Goal: Check status: Check status

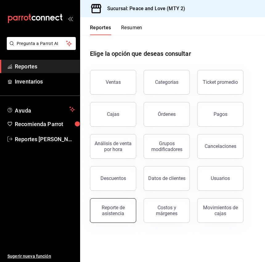
click at [120, 210] on div "Reporte de asistencia" at bounding box center [113, 210] width 38 height 12
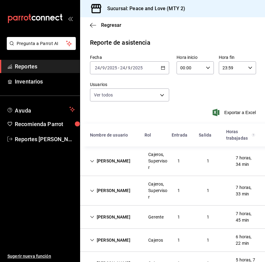
click at [117, 63] on div "[DATE] [DATE] - [DATE] [DATE]" at bounding box center [129, 67] width 79 height 13
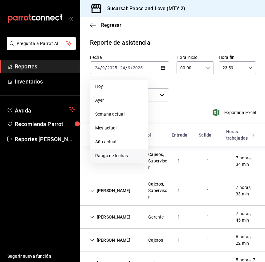
click at [112, 157] on span "Rango de fechas" at bounding box center [119, 155] width 48 height 6
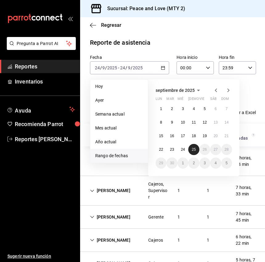
click at [194, 147] on button "25" at bounding box center [193, 149] width 11 height 11
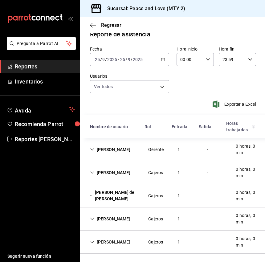
scroll to position [16, 0]
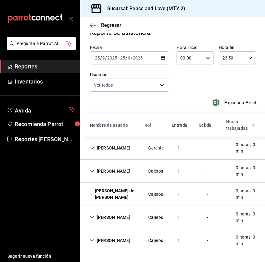
click at [92, 242] on icon "Cell" at bounding box center [92, 240] width 4 height 4
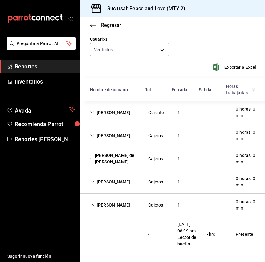
scroll to position [48, 0]
click at [93, 185] on div "[PERSON_NAME]" at bounding box center [110, 181] width 50 height 11
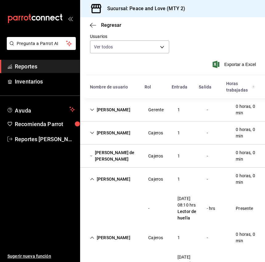
click at [93, 185] on div "[PERSON_NAME]" at bounding box center [110, 178] width 50 height 11
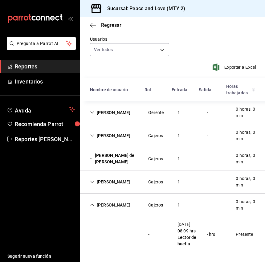
click at [92, 207] on icon "Cell" at bounding box center [92, 205] width 4 height 4
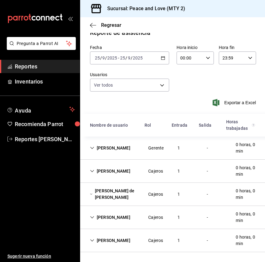
scroll to position [16, 0]
click at [91, 146] on icon "Cell" at bounding box center [92, 148] width 4 height 4
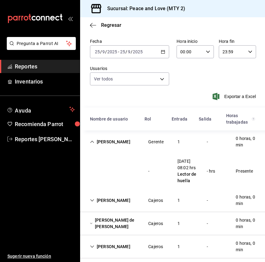
scroll to position [48, 0]
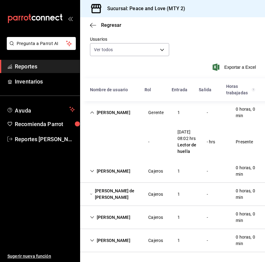
click at [90, 109] on div "[PERSON_NAME]" at bounding box center [110, 112] width 50 height 11
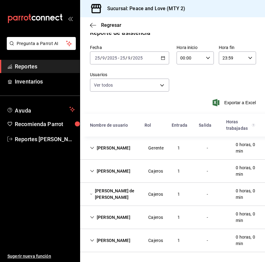
scroll to position [16, 0]
click at [92, 169] on icon "Cell" at bounding box center [92, 171] width 4 height 4
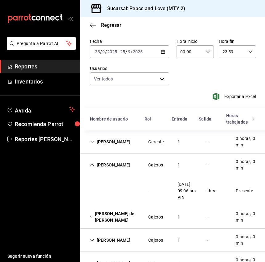
scroll to position [45, 0]
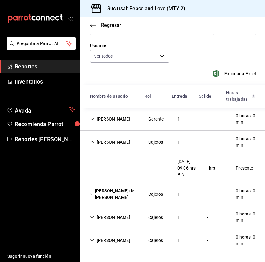
click at [92, 138] on div "[PERSON_NAME]" at bounding box center [110, 141] width 50 height 11
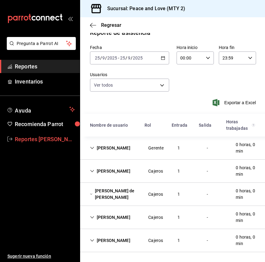
scroll to position [16, 0]
